Goal: Task Accomplishment & Management: Manage account settings

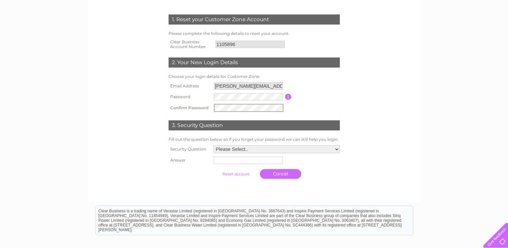
scroll to position [101, 0]
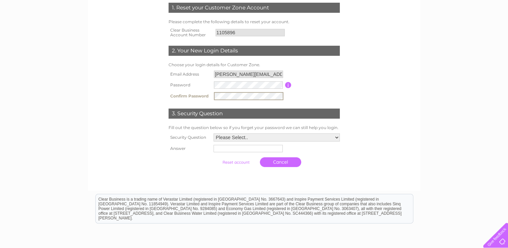
click at [337, 138] on select "Please Select.. In what town or city was your first job? In what town or city d…" at bounding box center [277, 137] width 126 height 8
select select "6"
click at [213, 133] on select "Please Select.. In what town or city was your first job? In what town or city d…" at bounding box center [276, 137] width 127 height 9
click at [238, 149] on input "text" at bounding box center [249, 148] width 70 height 8
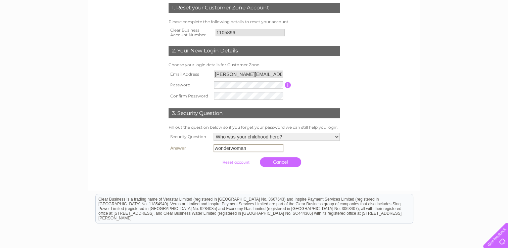
click at [231, 148] on input "wonderwoman" at bounding box center [249, 148] width 70 height 8
type input "wonder woman"
click at [333, 163] on td "Cancel" at bounding box center [277, 162] width 130 height 16
click at [242, 162] on input "submit" at bounding box center [235, 161] width 41 height 9
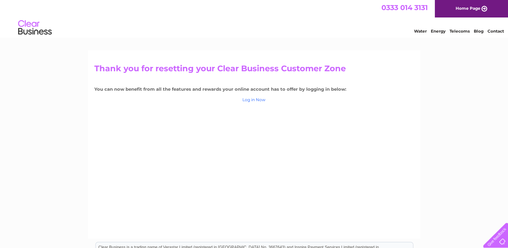
click at [257, 100] on link "Log in Now" at bounding box center [253, 99] width 23 height 5
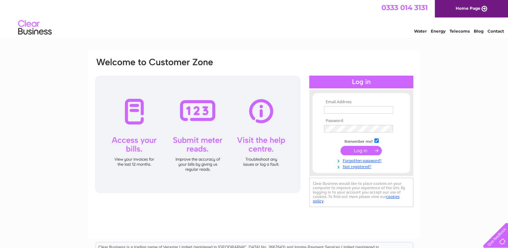
type input "daniela.bates@world-kinect.com"
click at [429, 109] on div "Email Address: daniela.bates@world-kinect.com Password:" at bounding box center [254, 201] width 508 height 303
click at [363, 150] on input "submit" at bounding box center [361, 150] width 41 height 9
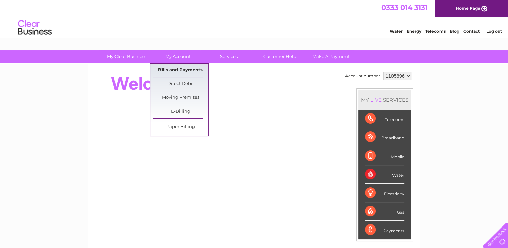
click at [180, 68] on link "Bills and Payments" at bounding box center [180, 69] width 55 height 13
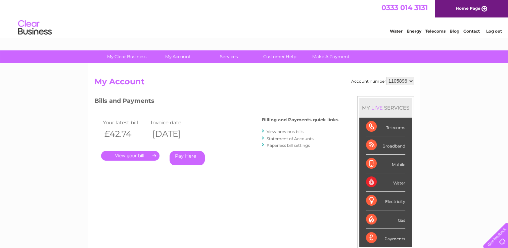
click at [126, 157] on link "." at bounding box center [130, 156] width 58 height 10
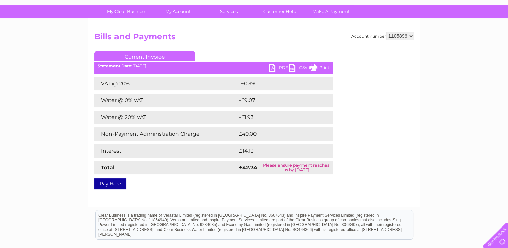
scroll to position [67, 0]
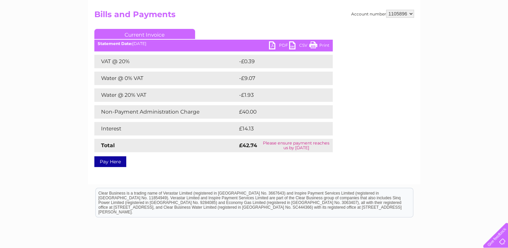
click at [271, 44] on link "PDF" at bounding box center [279, 46] width 20 height 10
